Goal: Information Seeking & Learning: Find contact information

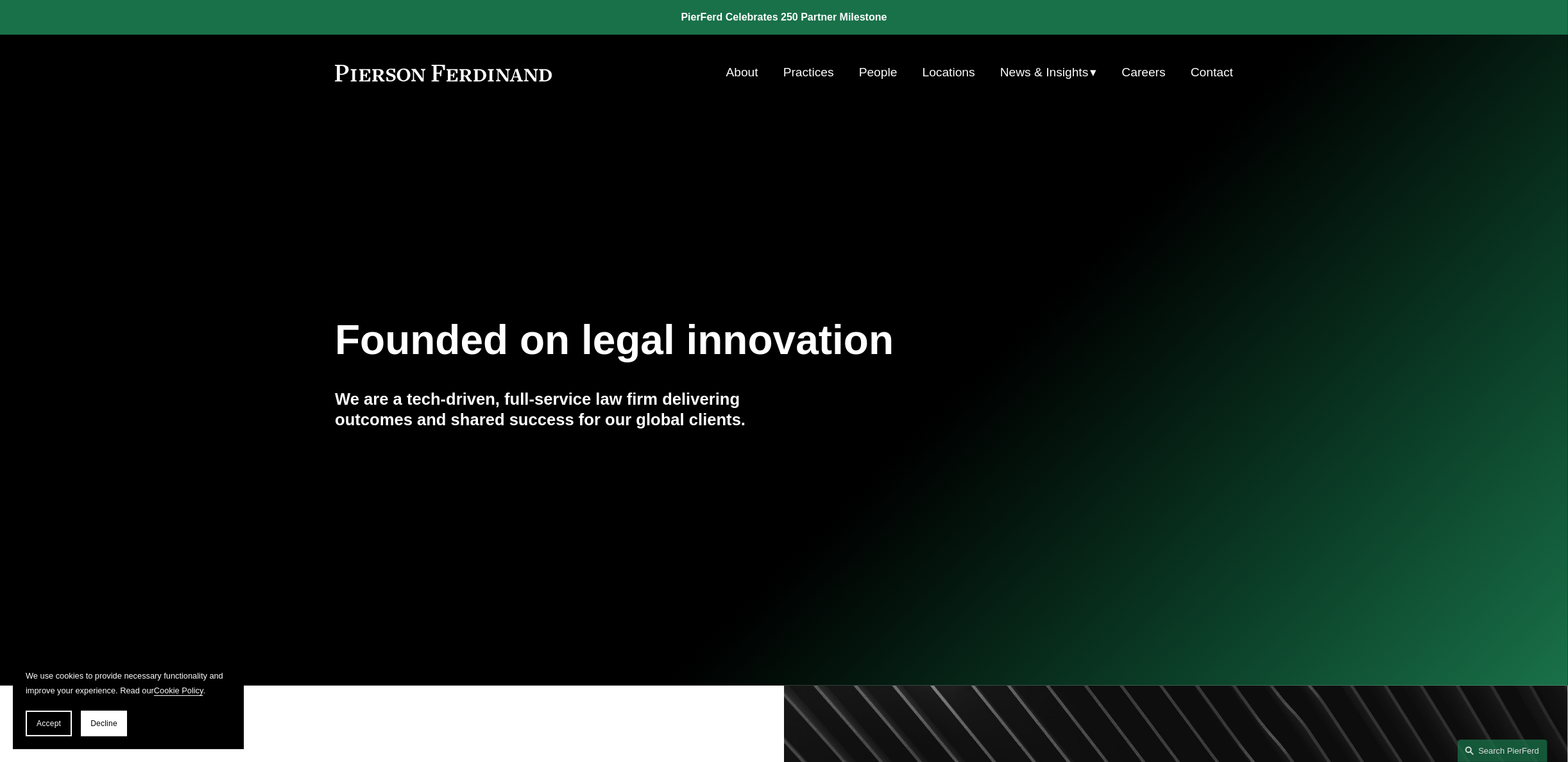
click at [42, 721] on span "Accept" at bounding box center [49, 723] width 24 height 9
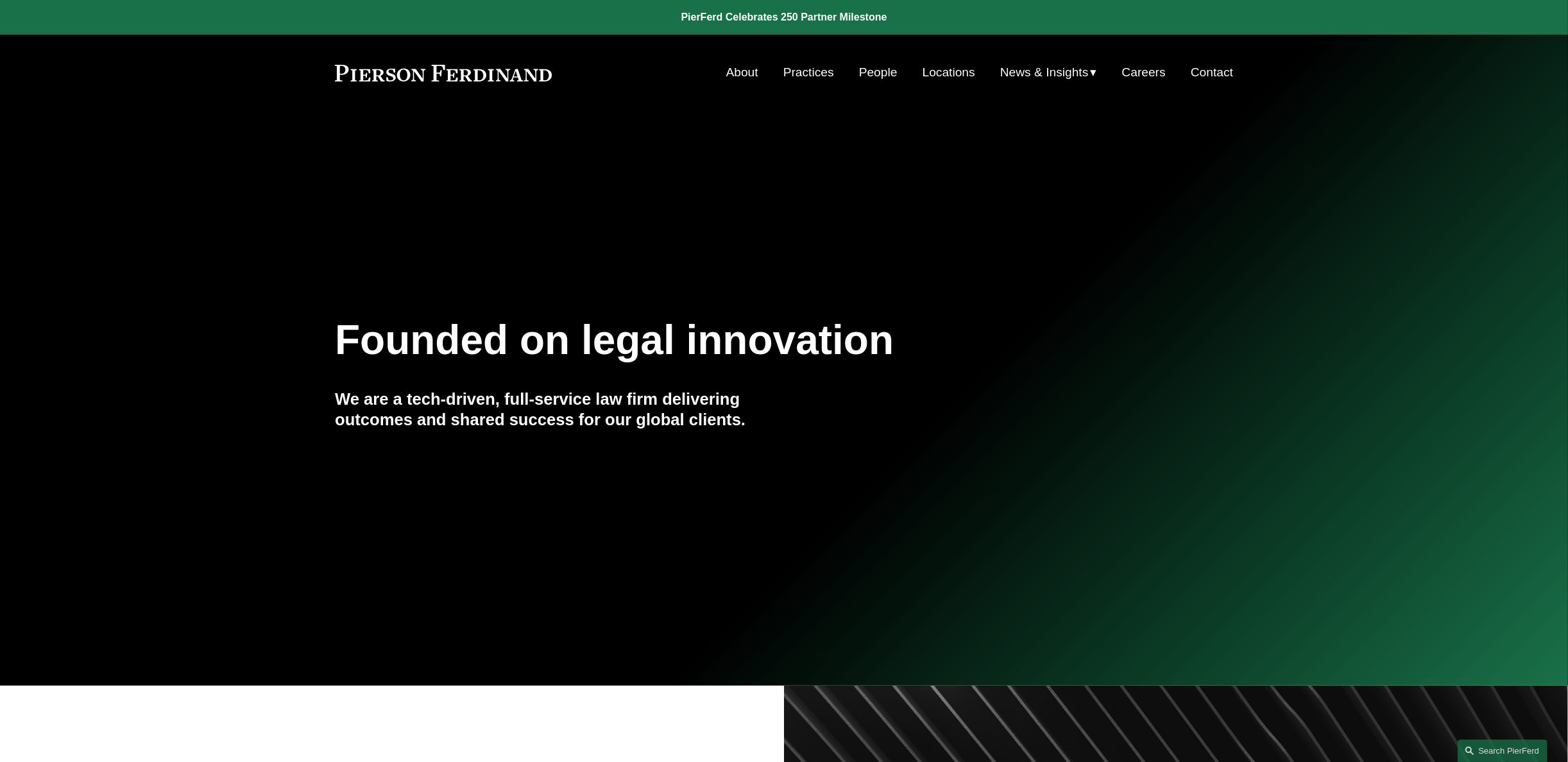
click at [733, 70] on link "About" at bounding box center [742, 73] width 32 height 24
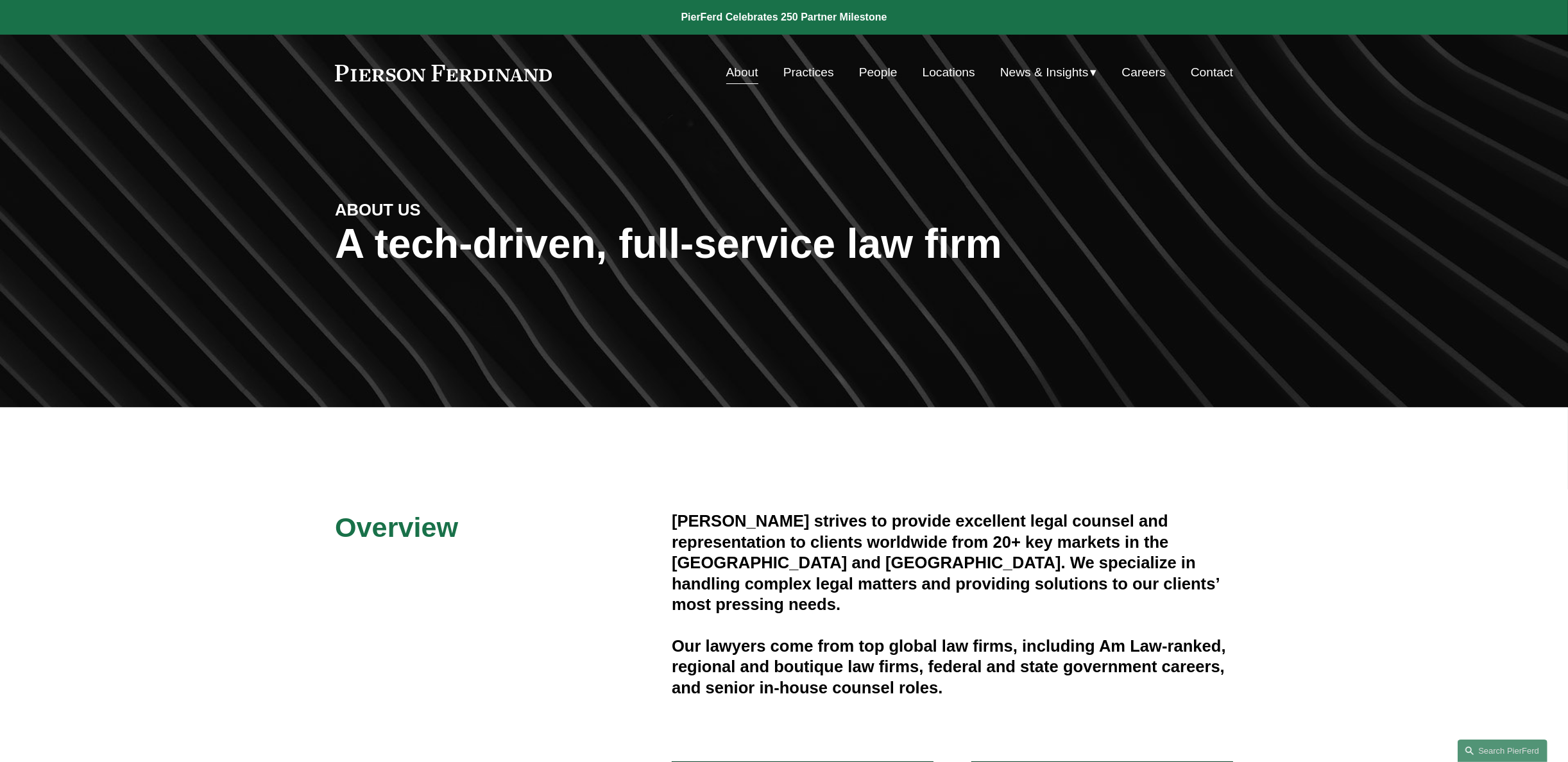
click at [882, 70] on link "People" at bounding box center [878, 73] width 39 height 24
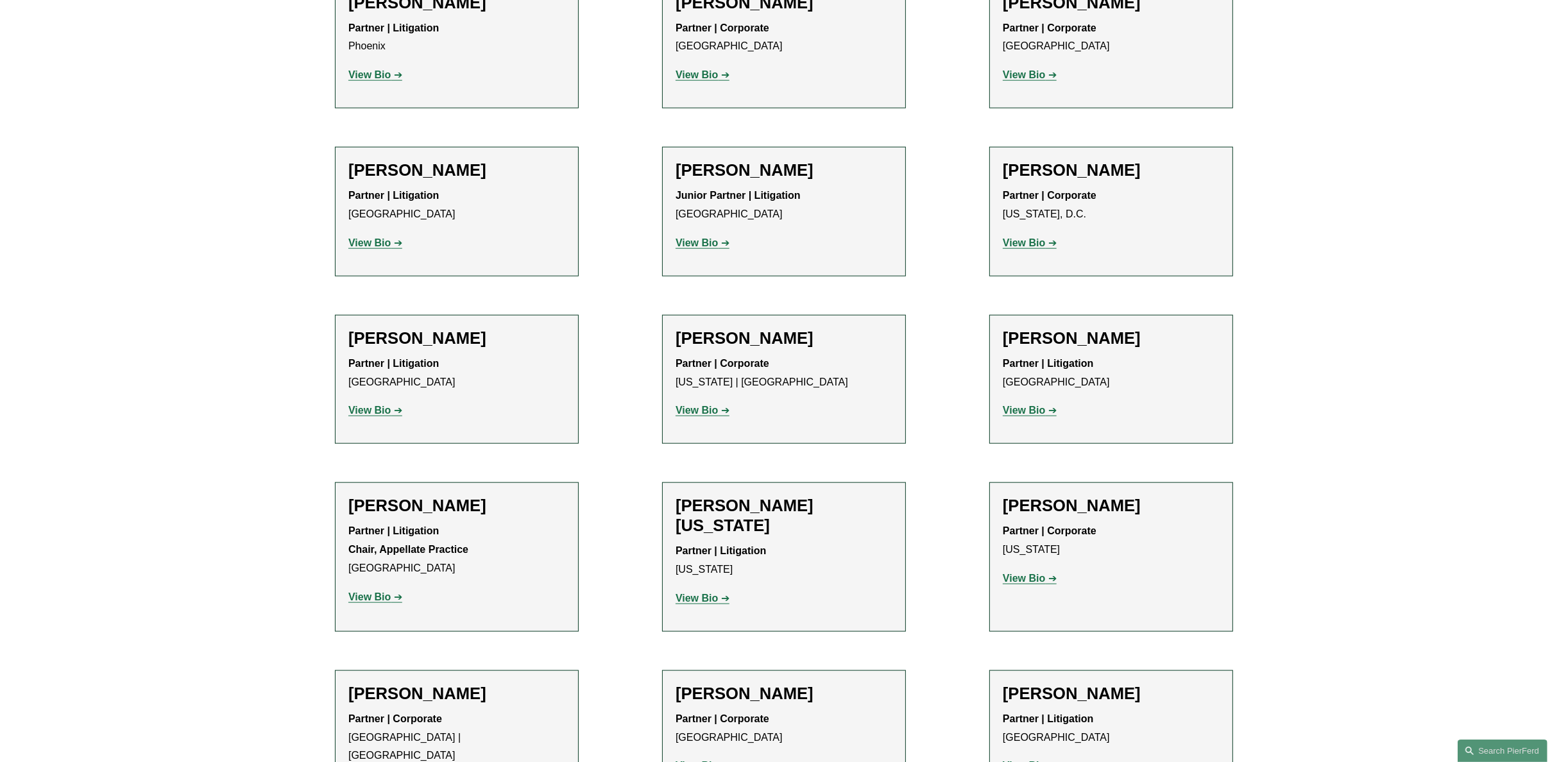
scroll to position [15584, 0]
